Goal: Task Accomplishment & Management: Manage account settings

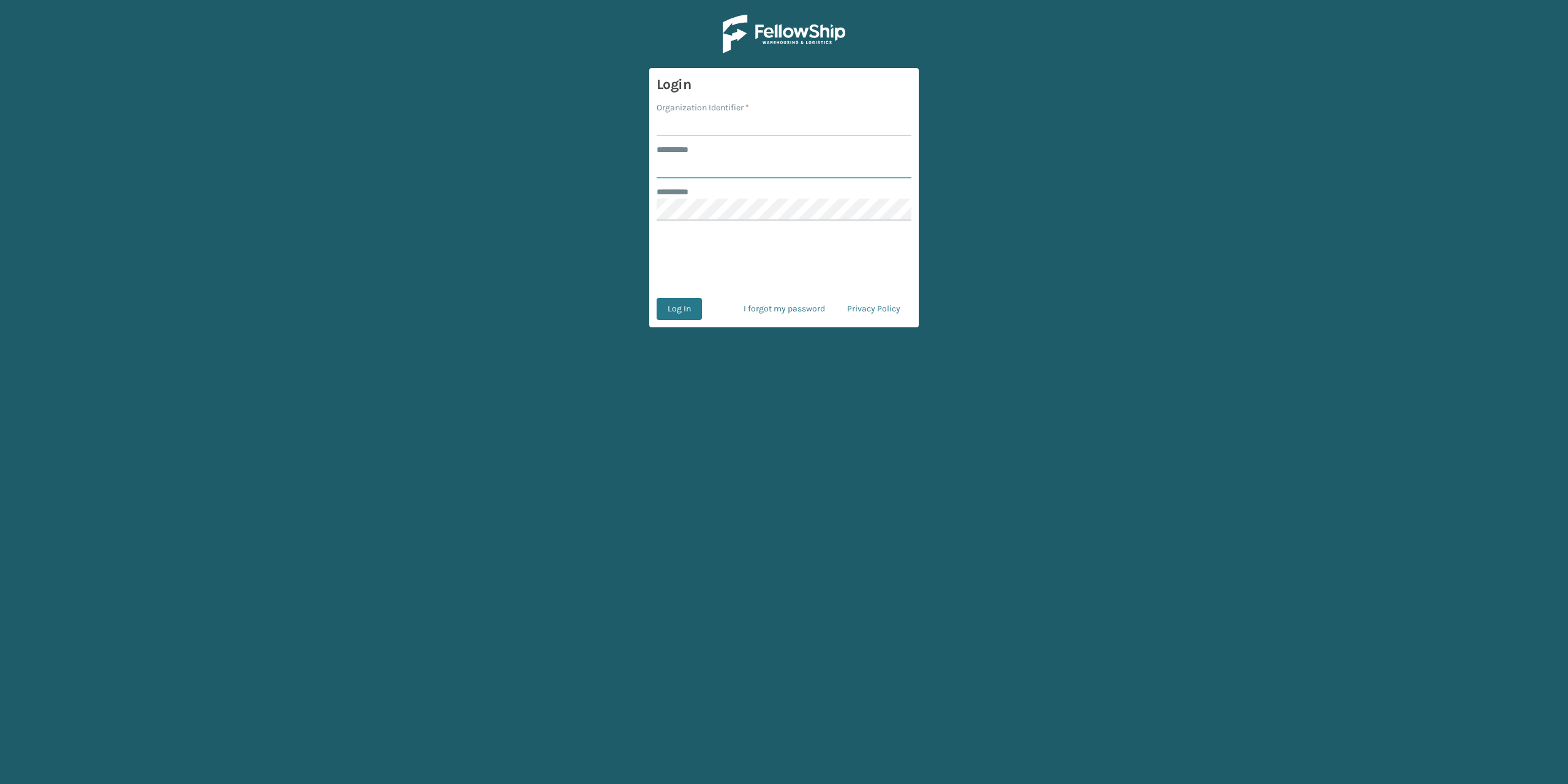
type input "*********"
click at [732, 113] on div "Organization Identifier *" at bounding box center [784, 118] width 255 height 35
type input "Brightech"
click at [684, 309] on button "Log In" at bounding box center [679, 309] width 45 height 22
